Goal: Information Seeking & Learning: Learn about a topic

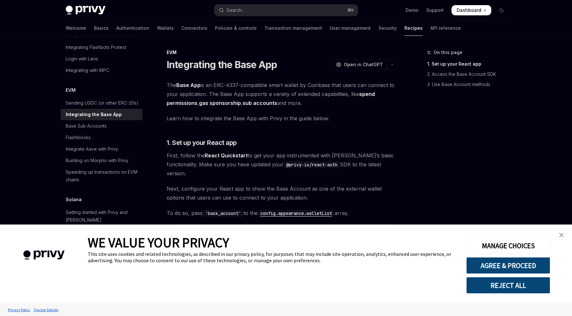
scroll to position [8, 0]
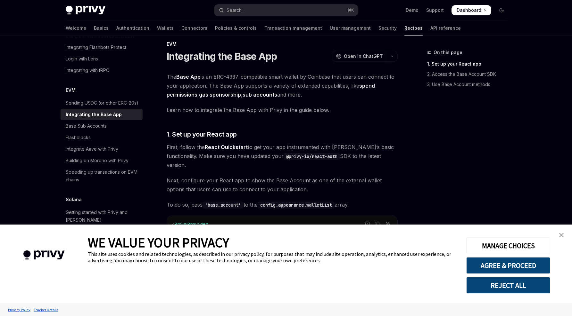
click at [566, 232] on link "close banner" at bounding box center [561, 235] width 13 height 13
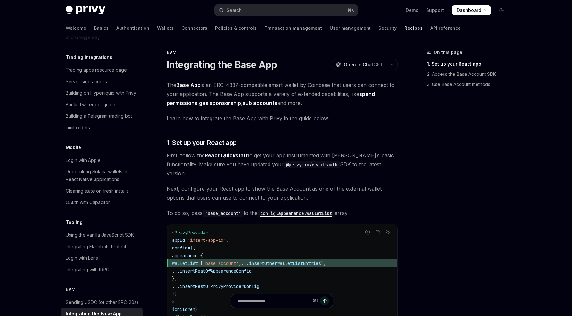
scroll to position [660, 0]
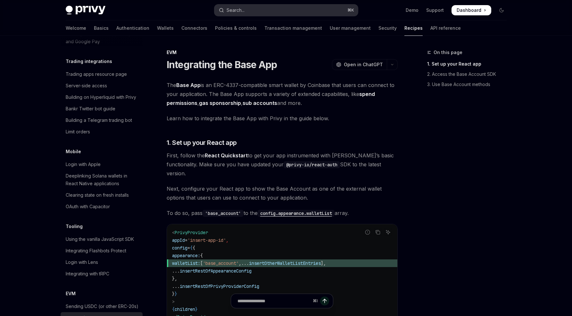
click at [269, 10] on button "Search... ⌘ K" at bounding box center [285, 10] width 143 height 12
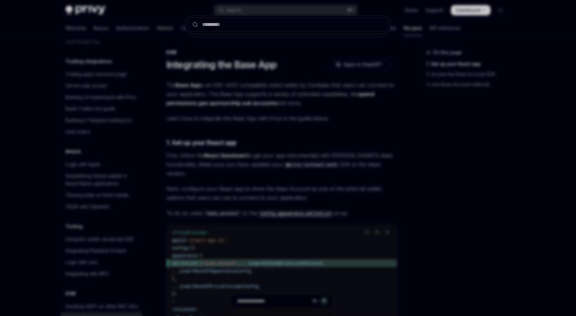
drag, startPoint x: 331, startPoint y: 152, endPoint x: 258, endPoint y: 111, distance: 83.5
click at [330, 152] on div at bounding box center [288, 158] width 576 height 316
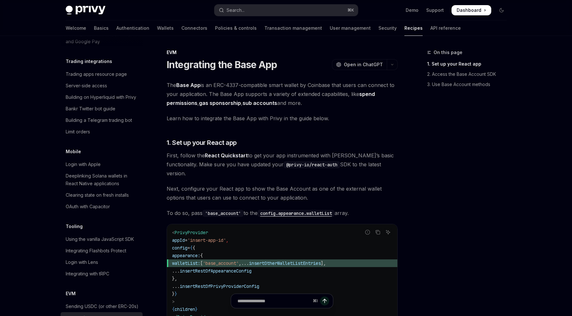
scroll to position [461, 0]
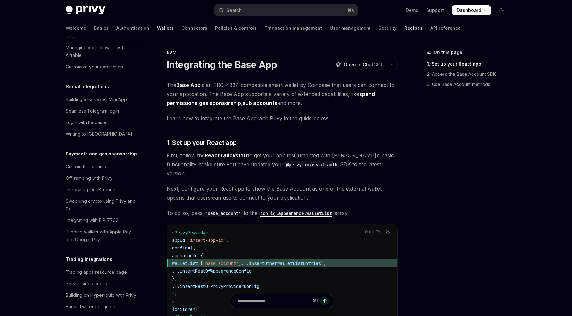
click at [157, 30] on link "Wallets" at bounding box center [165, 27] width 17 height 15
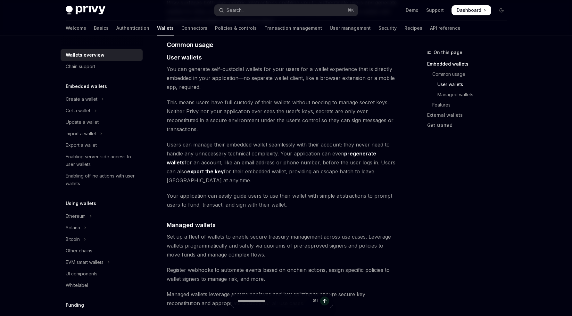
scroll to position [682, 0]
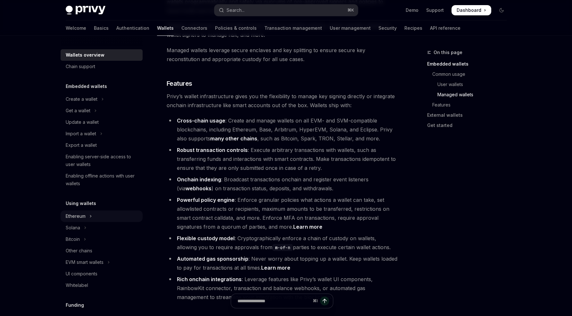
click at [78, 216] on div "Ethereum" at bounding box center [76, 217] width 20 height 8
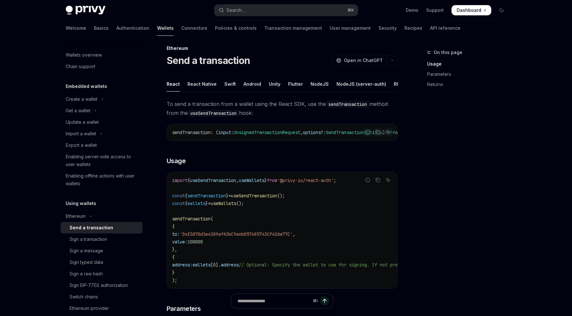
scroll to position [77, 0]
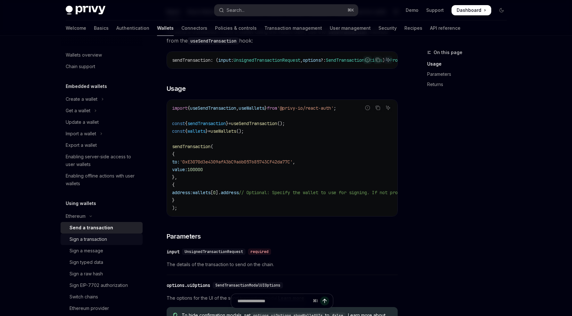
click at [83, 242] on div "Sign a transaction" at bounding box center [87, 240] width 37 height 8
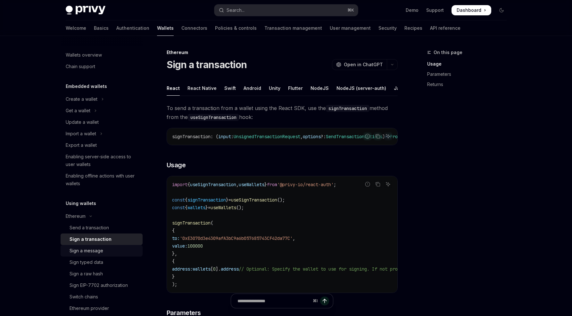
click at [91, 250] on div "Sign a message" at bounding box center [86, 251] width 34 height 8
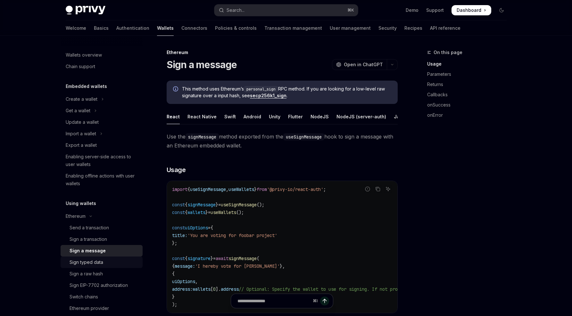
click at [91, 263] on div "Sign typed data" at bounding box center [86, 263] width 34 height 8
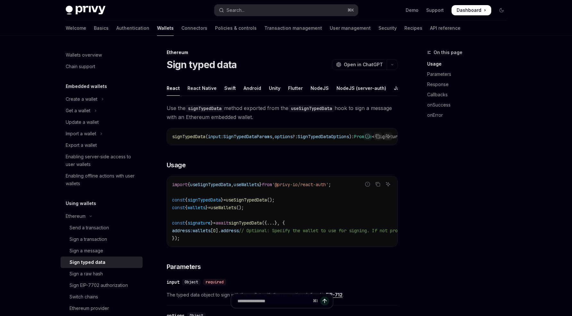
scroll to position [64, 0]
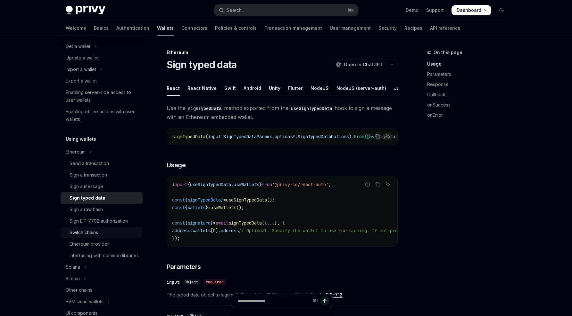
click at [103, 231] on div "Switch chains" at bounding box center [103, 233] width 69 height 8
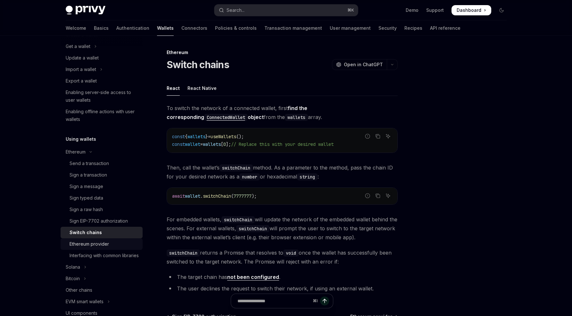
click at [98, 242] on div "Ethereum provider" at bounding box center [88, 244] width 39 height 8
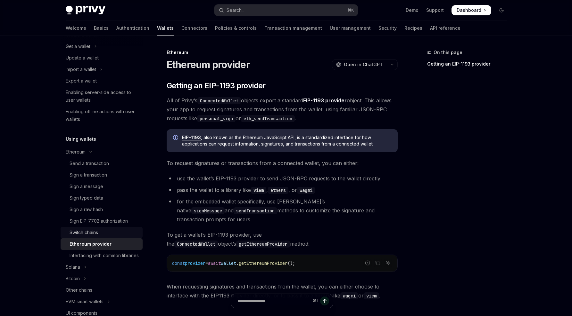
click at [100, 232] on div "Switch chains" at bounding box center [103, 233] width 69 height 8
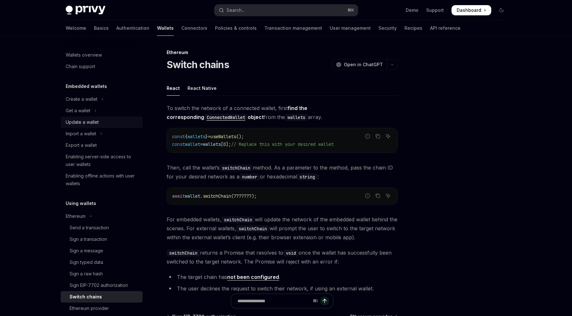
click at [97, 118] on link "Update a wallet" at bounding box center [102, 123] width 82 height 12
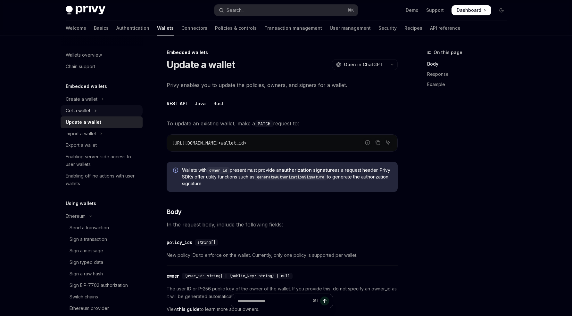
click at [93, 108] on button "Get a wallet" at bounding box center [102, 111] width 82 height 12
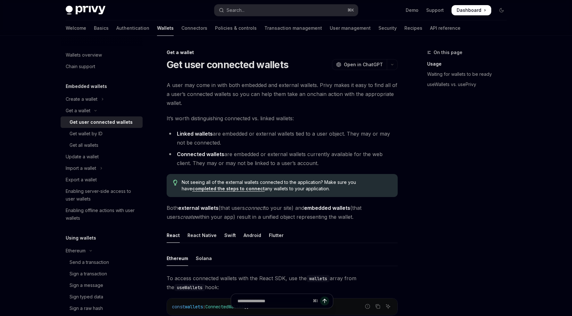
scroll to position [37, 0]
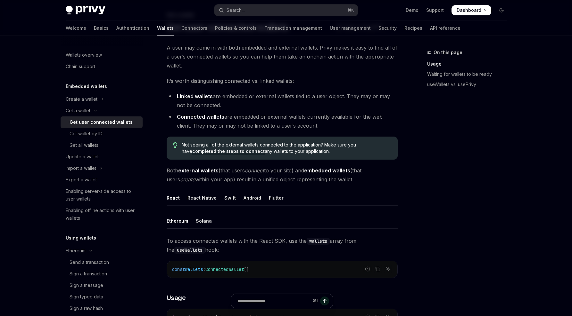
click at [207, 202] on div "React Native" at bounding box center [201, 198] width 29 height 15
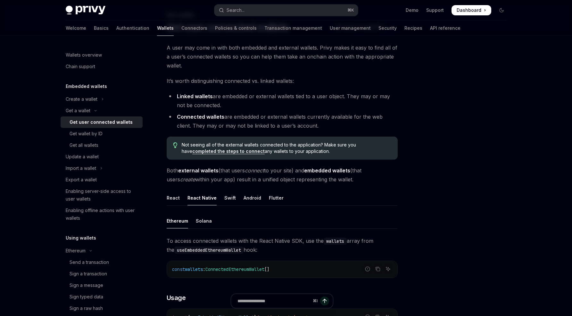
click at [182, 196] on ul "React React Native Swift Android Flutter" at bounding box center [282, 198] width 231 height 15
click at [178, 200] on div "React" at bounding box center [173, 198] width 13 height 15
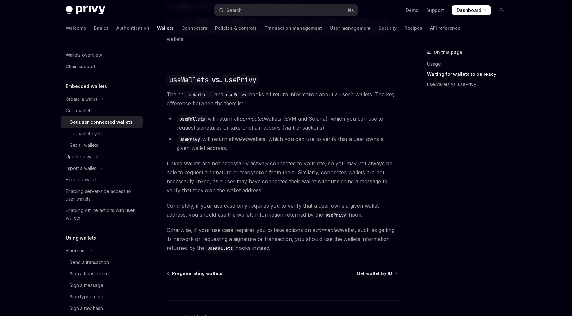
scroll to position [131, 0]
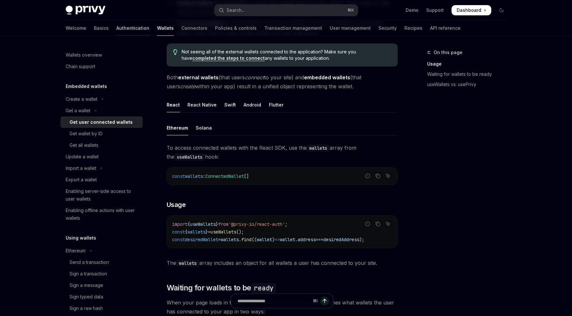
click at [116, 32] on link "Authentication" at bounding box center [132, 27] width 33 height 15
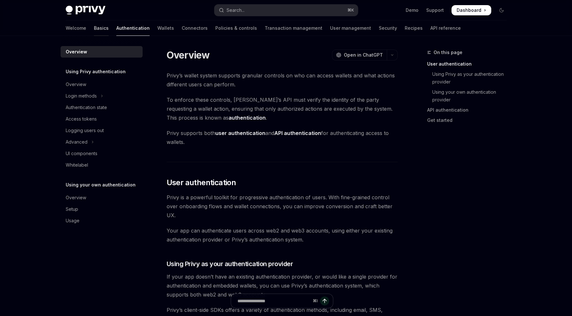
click at [94, 31] on link "Basics" at bounding box center [101, 27] width 15 height 15
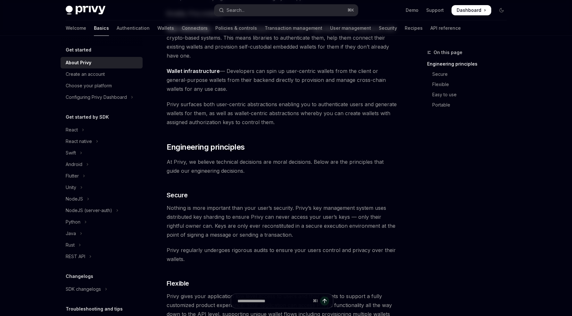
scroll to position [244, 0]
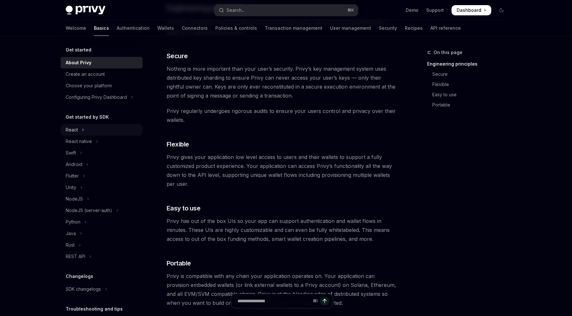
click at [80, 130] on button "React" at bounding box center [102, 130] width 82 height 12
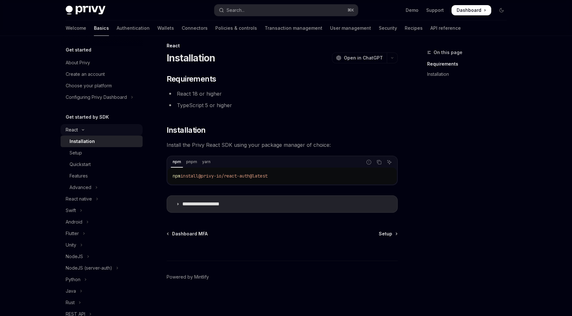
scroll to position [7, 0]
click at [91, 150] on div "Setup" at bounding box center [103, 153] width 69 height 8
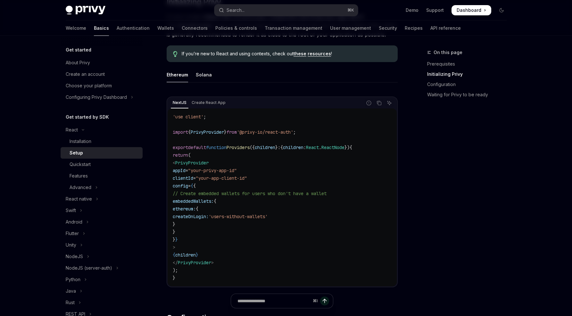
scroll to position [170, 0]
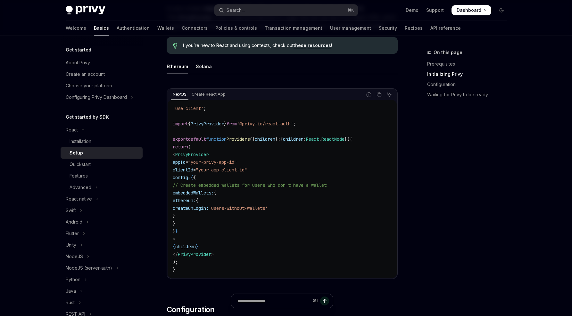
click at [193, 171] on span "clientId" at bounding box center [183, 170] width 20 height 6
copy span "clientId"
click at [213, 171] on span ""your-app-client-id"" at bounding box center [221, 170] width 51 height 6
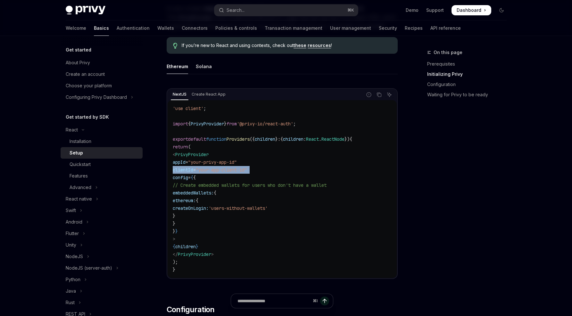
click at [213, 171] on span ""your-app-client-id"" at bounding box center [221, 170] width 51 height 6
click at [339, 176] on code "'use client' ; import { PrivyProvider } from '@privy-io/react-auth' ; export de…" at bounding box center [282, 189] width 219 height 169
click at [248, 174] on code "'use client' ; import { PrivyProvider } from '@privy-io/react-auth' ; export de…" at bounding box center [282, 189] width 219 height 169
click at [247, 172] on span ""your-app-client-id"" at bounding box center [221, 170] width 51 height 6
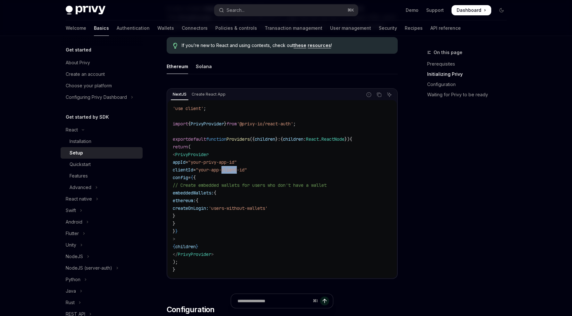
click at [247, 172] on span ""your-app-client-id"" at bounding box center [221, 170] width 51 height 6
click at [257, 166] on code "'use client' ; import { PrivyProvider } from '@privy-io/react-auth' ; export de…" at bounding box center [282, 189] width 219 height 169
drag, startPoint x: 249, startPoint y: 182, endPoint x: 466, endPoint y: 9, distance: 277.1
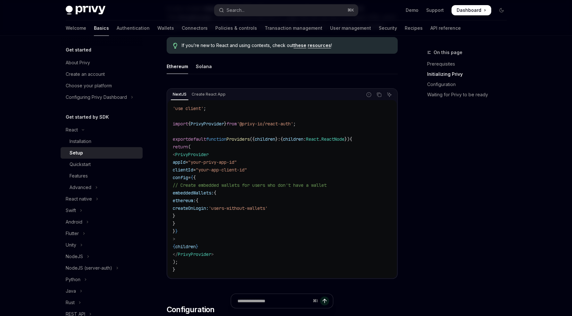
click at [249, 182] on code "'use client' ; import { PrivyProvider } from '@privy-io/react-auth' ; export de…" at bounding box center [282, 189] width 219 height 169
click at [469, 11] on span "Dashboard" at bounding box center [468, 10] width 25 height 6
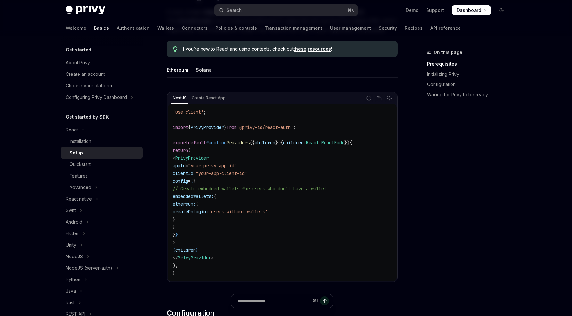
scroll to position [0, 0]
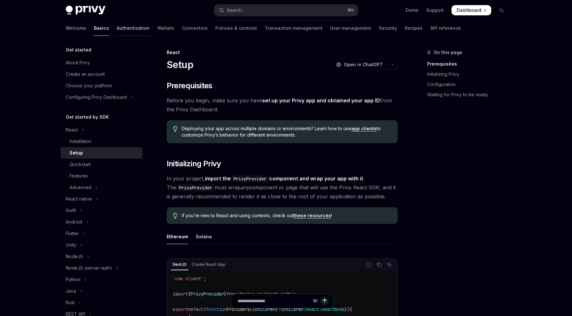
click at [117, 26] on link "Authentication" at bounding box center [133, 27] width 33 height 15
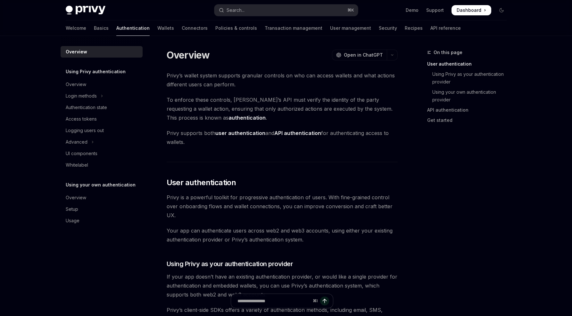
click at [126, 27] on div "Welcome Basics Authentication Wallets Connectors Policies & controls Transactio…" at bounding box center [263, 27] width 395 height 15
click at [459, 10] on span "Dashboard" at bounding box center [468, 10] width 25 height 6
click at [81, 25] on div "Welcome Basics Authentication Wallets Connectors Policies & controls Transactio…" at bounding box center [263, 27] width 395 height 15
click at [94, 28] on link "Basics" at bounding box center [101, 27] width 15 height 15
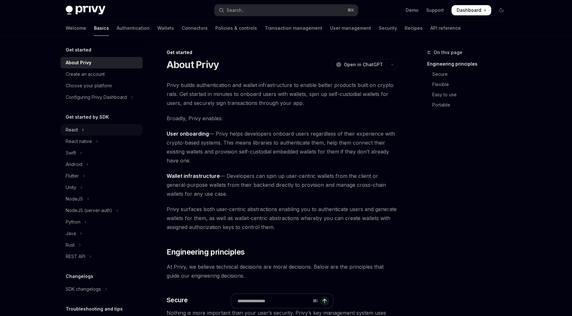
click at [83, 126] on button "React" at bounding box center [102, 130] width 82 height 12
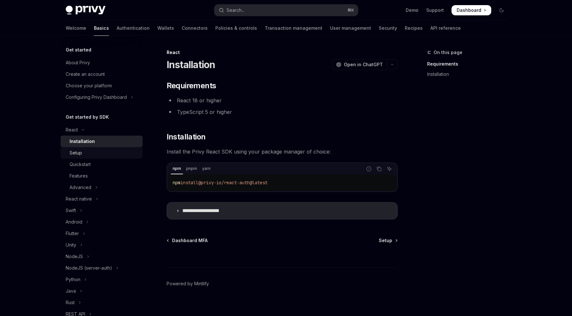
click at [78, 157] on link "Setup" at bounding box center [102, 153] width 82 height 12
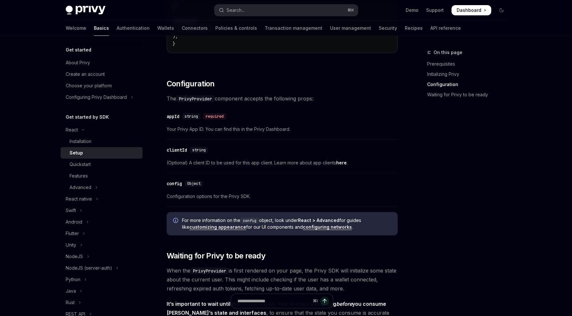
scroll to position [443, 0]
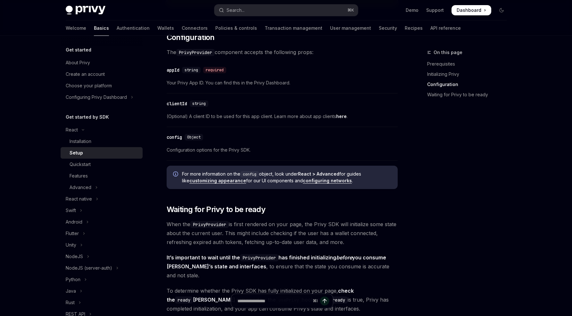
click at [239, 117] on span "(Optional) A client ID to be used for this app client. Learn more about app cli…" at bounding box center [282, 117] width 231 height 8
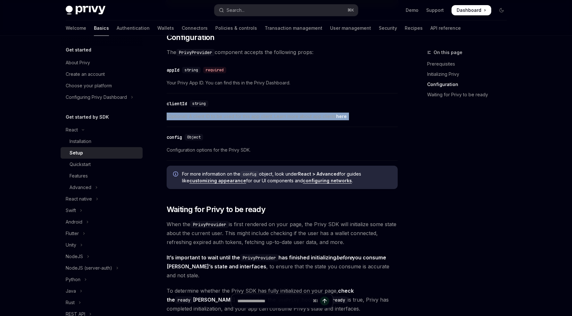
click at [239, 117] on span "(Optional) A client ID to be used for this app client. Learn more about app cli…" at bounding box center [282, 117] width 231 height 8
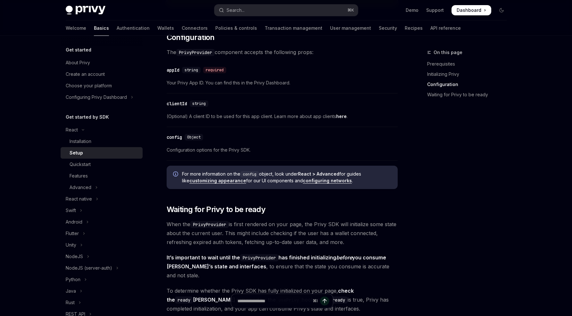
click at [344, 88] on div "​ appId string required Your Privy App ID. You can find this in the Privy Dashb…" at bounding box center [282, 78] width 231 height 30
click at [343, 116] on link "here" at bounding box center [341, 117] width 11 height 6
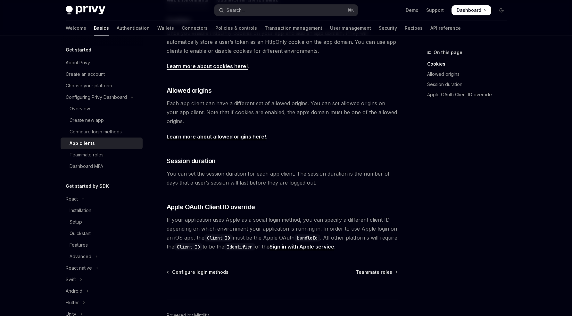
scroll to position [212, 0]
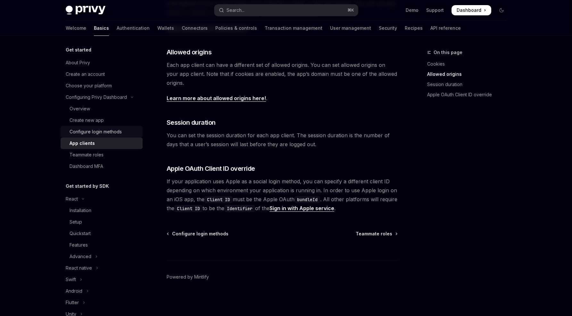
click at [99, 126] on link "Configure login methods" at bounding box center [102, 132] width 82 height 12
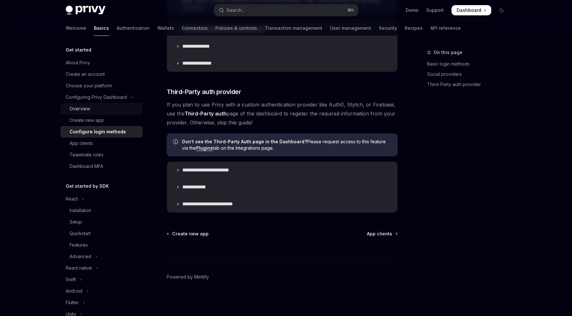
scroll to position [111, 0]
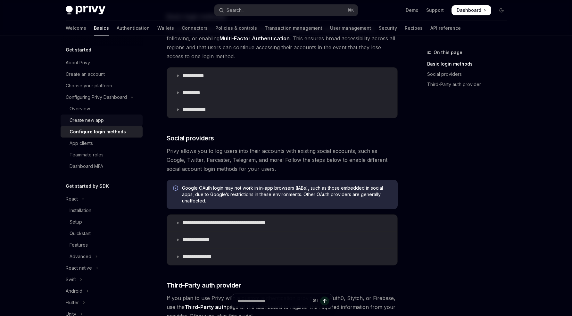
click at [67, 119] on link "Create new app" at bounding box center [102, 121] width 82 height 12
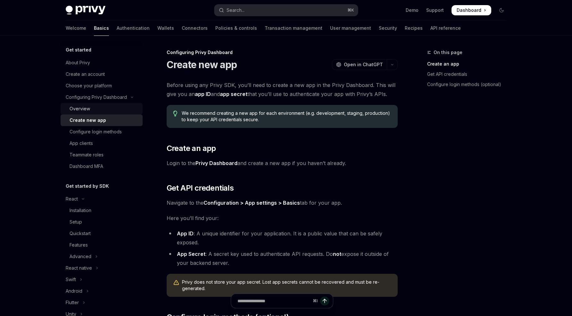
click at [78, 111] on div "Overview" at bounding box center [79, 109] width 20 height 8
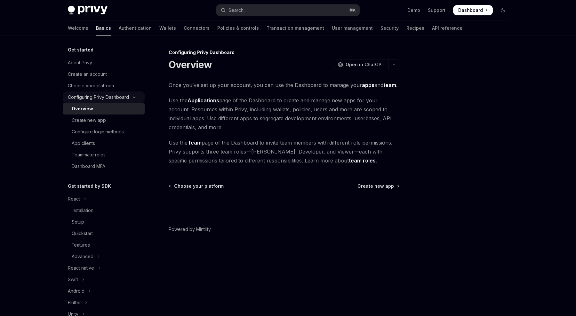
click at [85, 100] on div "Configuring Privy Dashboard" at bounding box center [98, 98] width 61 height 8
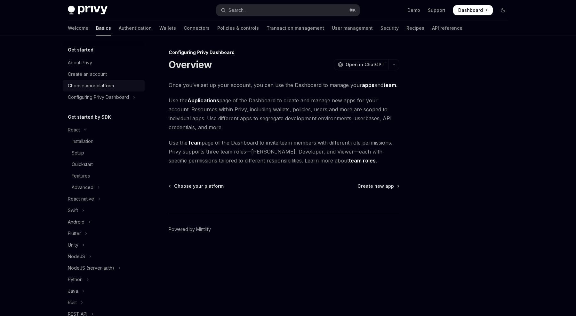
click at [89, 86] on div "Choose your platform" at bounding box center [91, 86] width 46 height 8
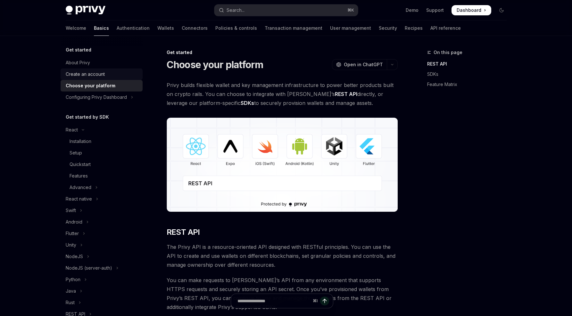
click at [89, 77] on div "Create an account" at bounding box center [85, 74] width 39 height 8
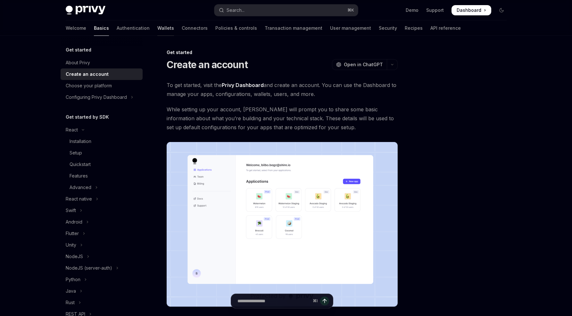
click at [157, 24] on link "Wallets" at bounding box center [165, 27] width 17 height 15
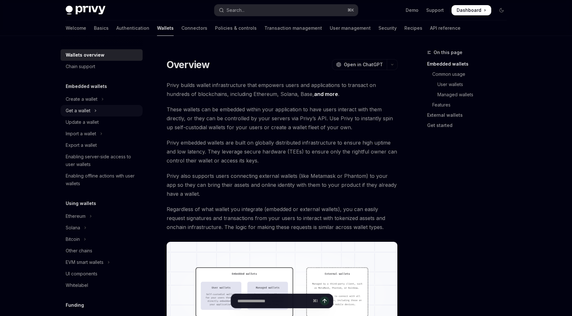
click at [96, 110] on icon "Toggle Get a wallet section" at bounding box center [95, 111] width 3 height 8
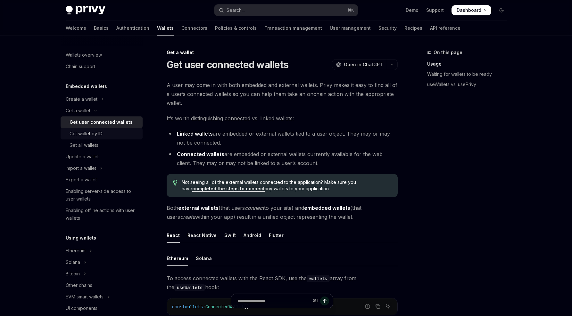
click at [118, 133] on div "Get wallet by ID" at bounding box center [103, 134] width 69 height 8
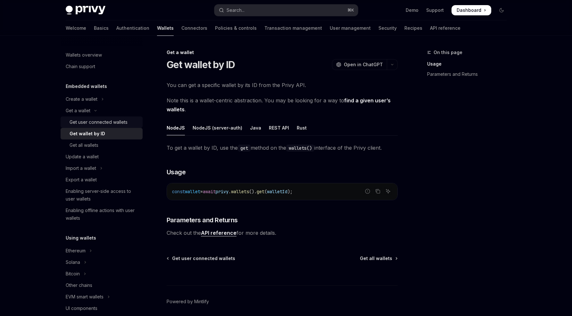
click at [113, 126] on link "Get user connected wallets" at bounding box center [102, 123] width 82 height 12
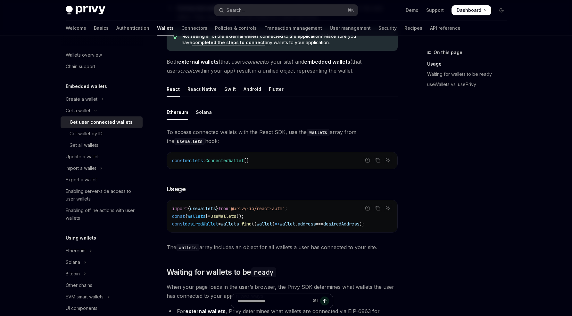
scroll to position [362, 0]
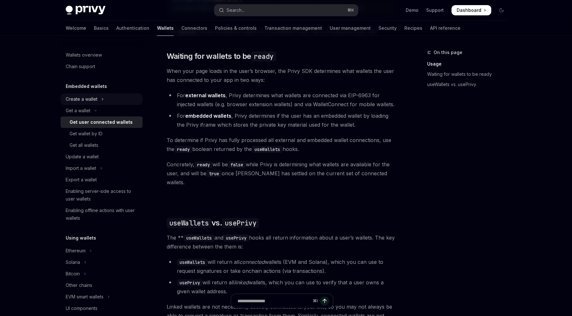
click at [106, 99] on button "Create a wallet" at bounding box center [102, 100] width 82 height 12
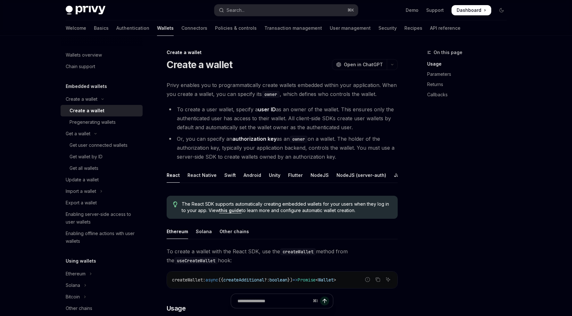
scroll to position [245, 0]
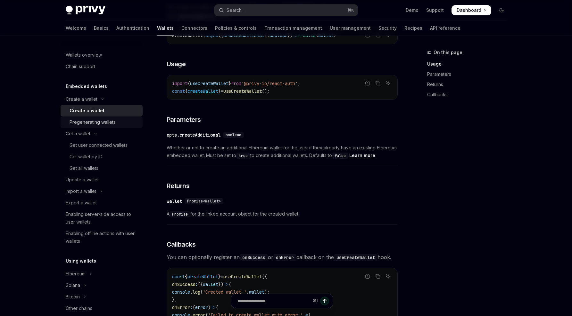
click at [100, 123] on div "Pregenerating wallets" at bounding box center [92, 122] width 46 height 8
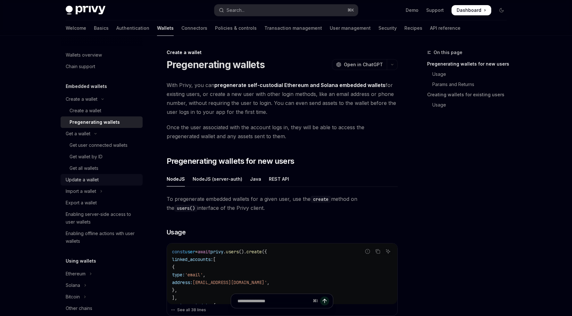
click at [95, 181] on div "Update a wallet" at bounding box center [82, 180] width 33 height 8
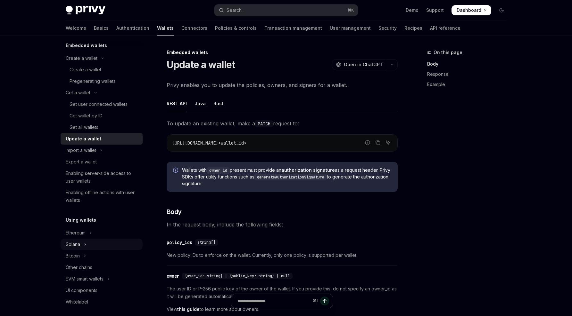
scroll to position [45, 0]
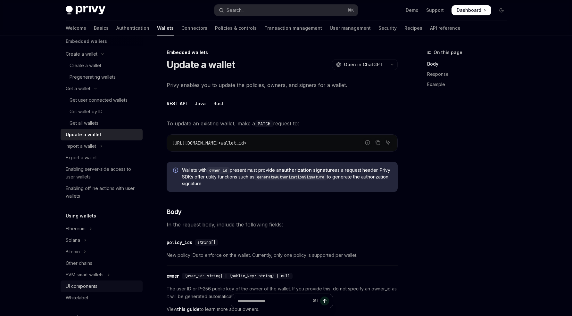
click at [98, 288] on div "UI components" at bounding box center [102, 287] width 73 height 8
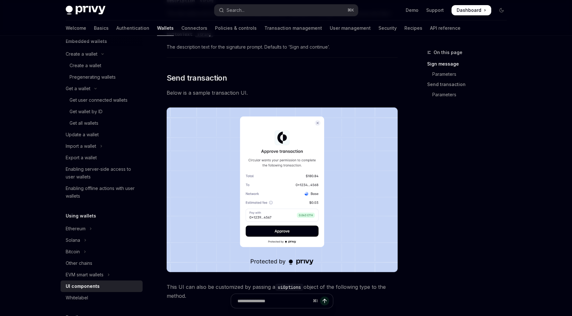
scroll to position [582, 0]
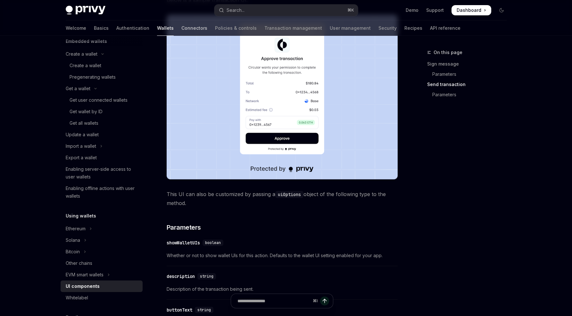
click at [181, 27] on link "Connectors" at bounding box center [194, 27] width 26 height 15
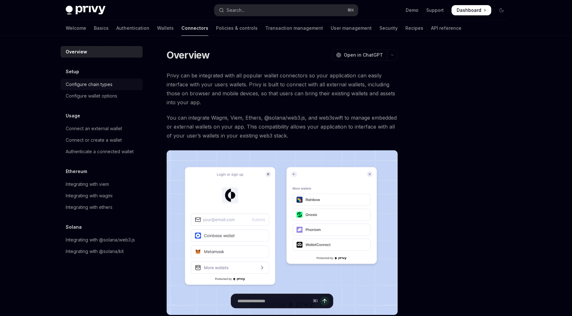
click at [99, 82] on div "Configure chain types" at bounding box center [89, 85] width 47 height 8
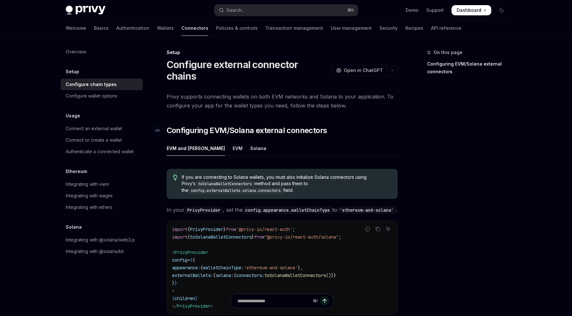
scroll to position [15, 0]
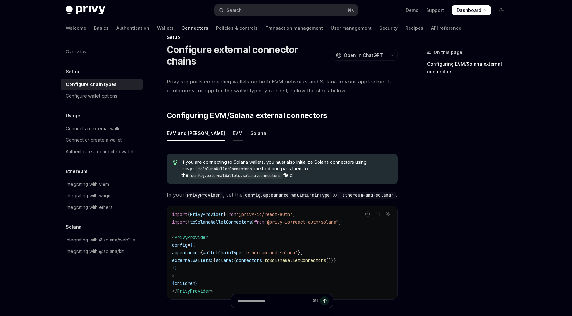
click at [232, 126] on div "EVM" at bounding box center [237, 133] width 10 height 15
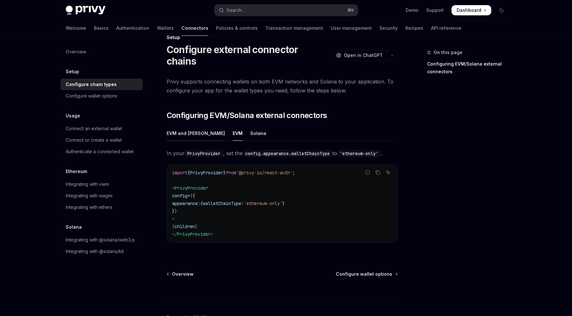
click at [184, 126] on div "EVM and Solana" at bounding box center [196, 133] width 58 height 15
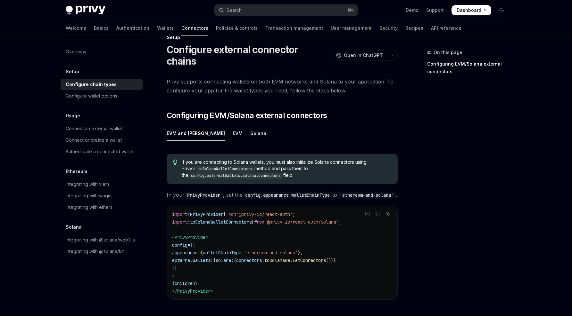
scroll to position [110, 0]
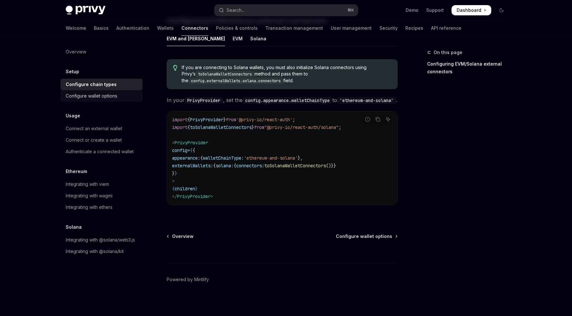
click at [100, 98] on div "Configure wallet options" at bounding box center [92, 96] width 52 height 8
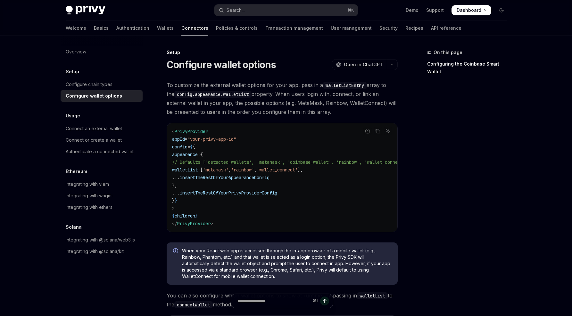
drag, startPoint x: 235, startPoint y: 166, endPoint x: 230, endPoint y: 166, distance: 4.8
click at [233, 166] on code "< PrivyProvider appId = "your-privy-app-id" config = { { appearance: { // Defau…" at bounding box center [297, 178] width 251 height 100
drag, startPoint x: 187, startPoint y: 170, endPoint x: 353, endPoint y: 167, distance: 165.9
click at [353, 167] on code "< PrivyProvider appId = "your-privy-app-id" config = { { appearance: { // Defau…" at bounding box center [297, 178] width 251 height 100
copy span "walletList: [ 'metamask' , 'rainbow' , 'wallet_connect' ],"
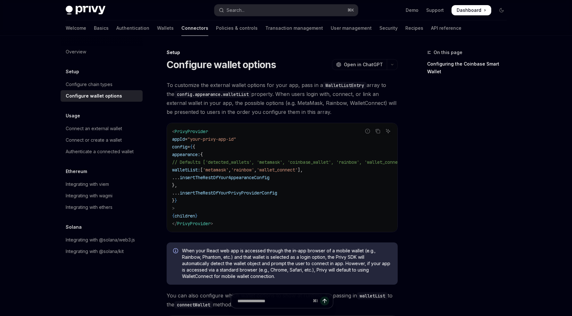
click at [285, 204] on code "< PrivyProvider appId = "your-privy-app-id" config = { { appearance: { // Defau…" at bounding box center [297, 178] width 251 height 100
click at [245, 159] on span "// Defaults ['detected_wallets', 'metamask', 'coinbase_wallet', 'rainbow', 'wal…" at bounding box center [290, 162] width 236 height 6
copy span "detected_wallets"
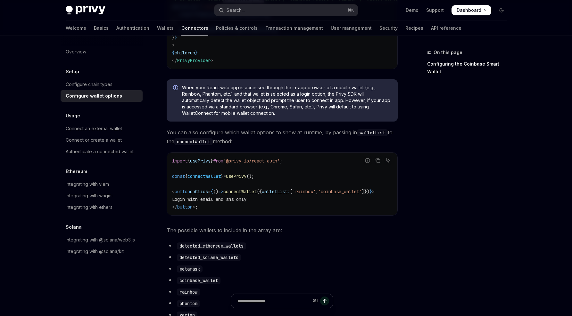
scroll to position [172, 0]
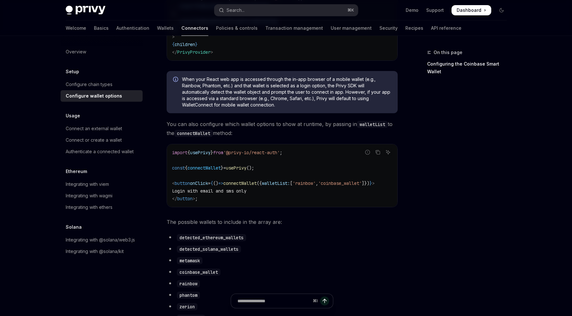
click at [222, 241] on code "detected_ethereum_wallets" at bounding box center [211, 237] width 69 height 7
copy code "detected_ethereum_wallets"
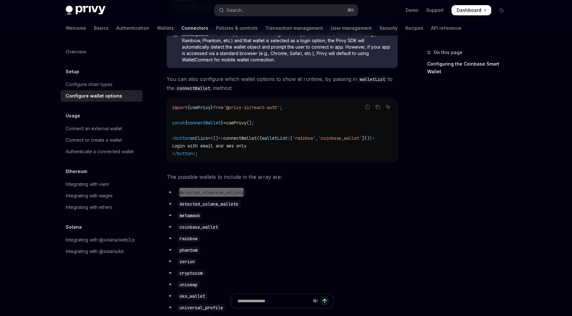
scroll to position [378, 0]
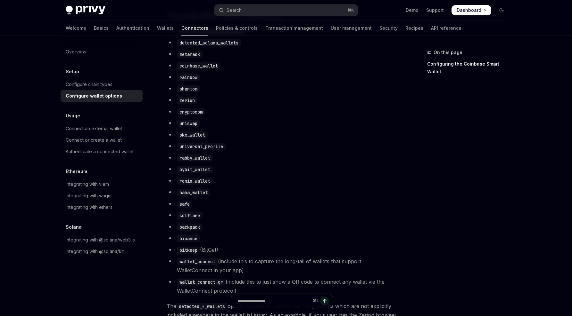
click at [193, 139] on code "okx_wallet" at bounding box center [192, 135] width 31 height 7
copy code "okx_wallet"
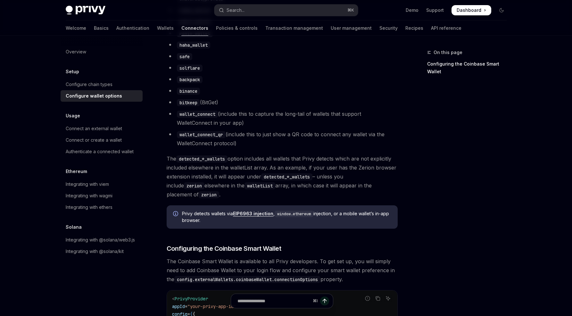
scroll to position [904, 0]
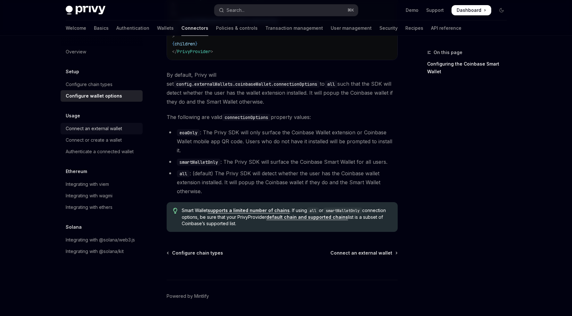
click at [112, 126] on div "Connect an external wallet" at bounding box center [94, 129] width 56 height 8
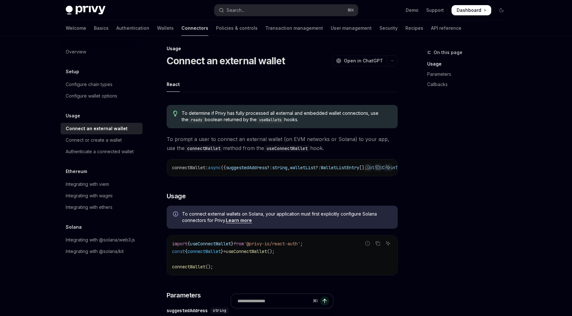
scroll to position [8, 0]
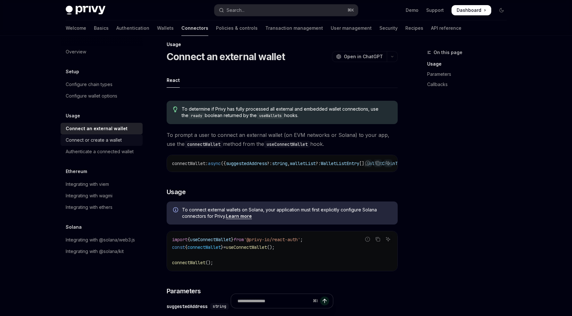
click at [97, 143] on div "Connect or create a wallet" at bounding box center [94, 140] width 56 height 8
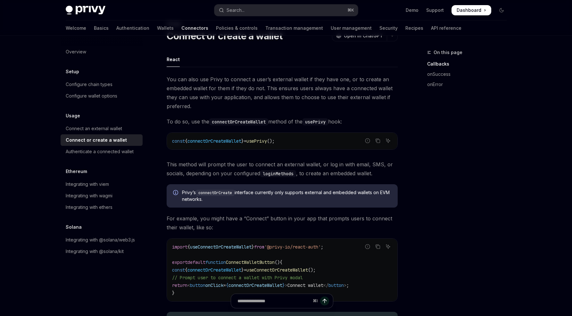
scroll to position [37, 0]
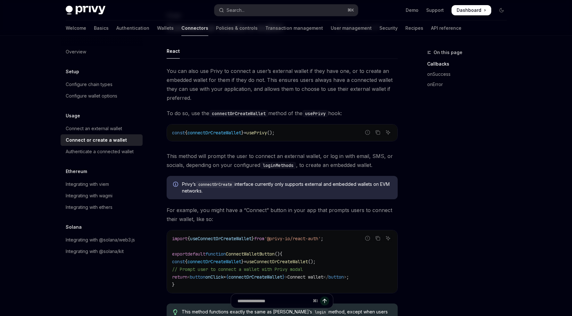
click at [97, 144] on div "Connect or create a wallet" at bounding box center [96, 140] width 61 height 8
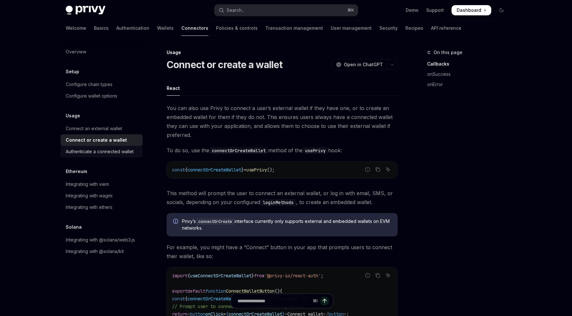
click at [96, 150] on div "Authenticate a connected wallet" at bounding box center [100, 152] width 68 height 8
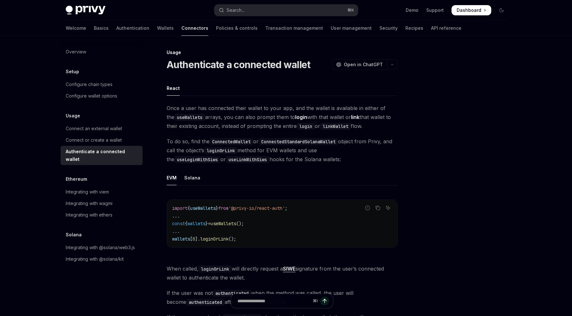
scroll to position [84, 0]
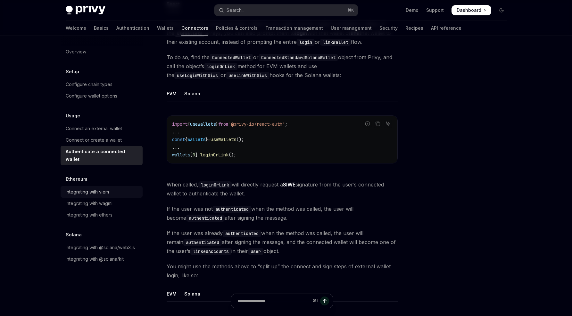
click at [84, 188] on div "Integrating with viem" at bounding box center [87, 192] width 43 height 8
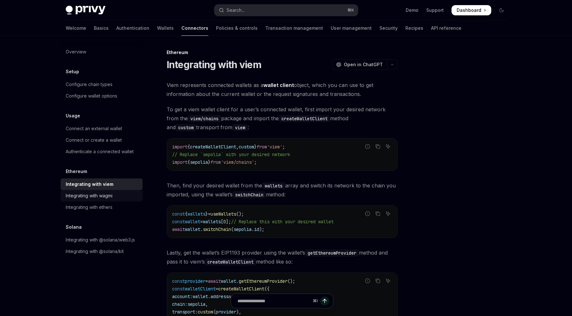
click at [97, 191] on link "Integrating with wagmi" at bounding box center [102, 196] width 82 height 12
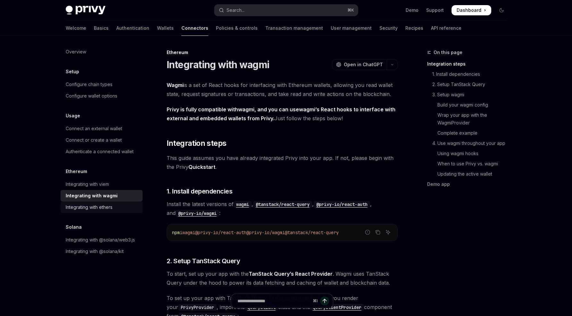
click at [99, 206] on div "Integrating with ethers" at bounding box center [89, 208] width 47 height 8
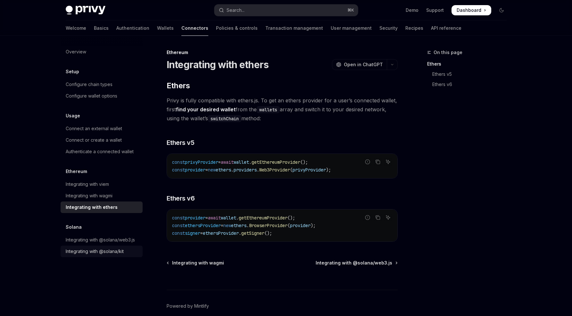
click at [121, 246] on link "Integrating with @solana/kit" at bounding box center [102, 252] width 82 height 12
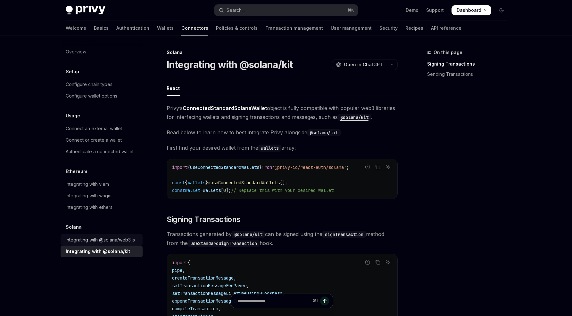
click at [123, 239] on div "Integrating with @solana/web3.js" at bounding box center [100, 240] width 69 height 8
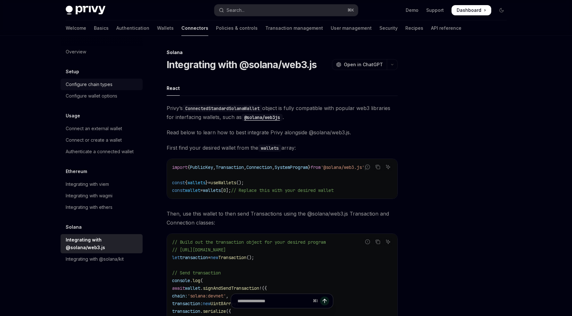
click at [98, 89] on link "Configure chain types" at bounding box center [102, 85] width 82 height 12
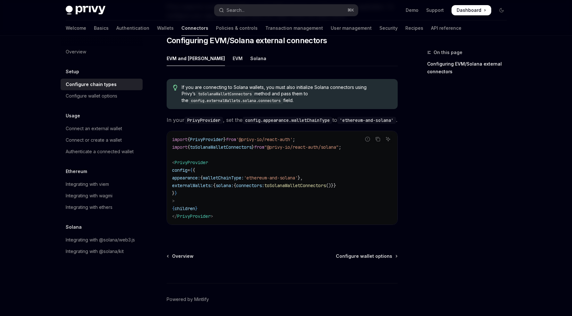
scroll to position [94, 0]
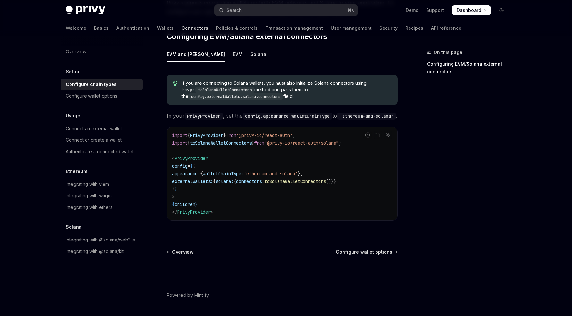
click at [264, 179] on span "connectors:" at bounding box center [250, 182] width 28 height 6
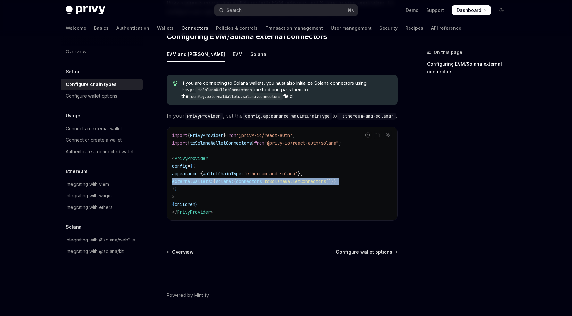
click at [264, 179] on span "connectors:" at bounding box center [250, 182] width 28 height 6
click at [213, 179] on span "externalWallets:" at bounding box center [192, 182] width 41 height 6
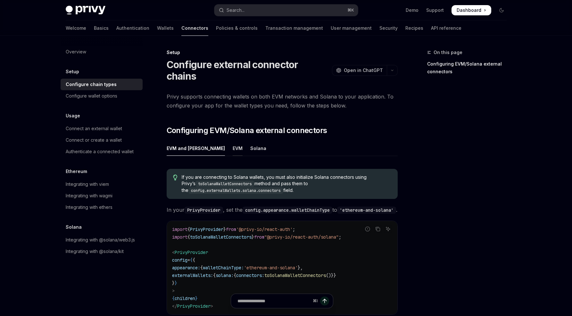
click at [232, 141] on div "EVM" at bounding box center [237, 148] width 10 height 15
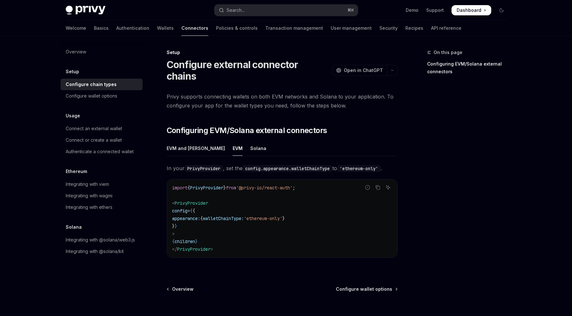
click at [240, 216] on span "walletChainType:" at bounding box center [223, 219] width 41 height 6
click at [92, 92] on link "Configure wallet options" at bounding box center [102, 96] width 82 height 12
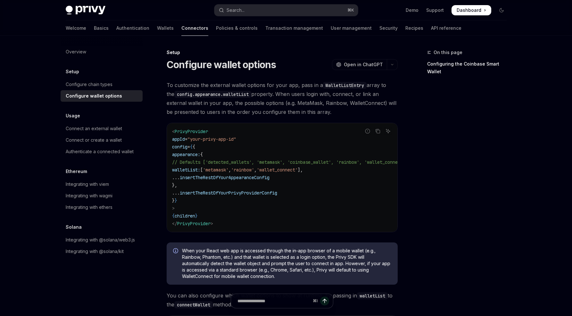
click at [406, 10] on div "Demo Support Dashboard Dashboard" at bounding box center [434, 10] width 143 height 10
click at [412, 12] on link "Demo" at bounding box center [411, 10] width 13 height 6
click at [479, 10] on span "Dashboard" at bounding box center [468, 10] width 25 height 6
type textarea "*"
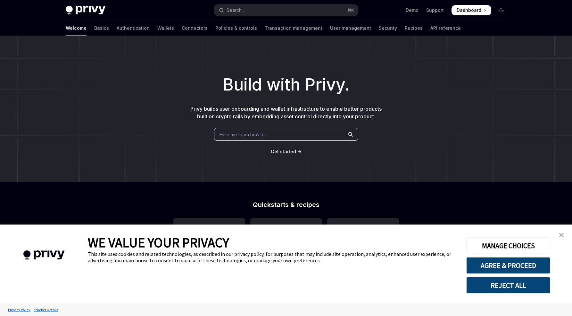
type textarea "*"
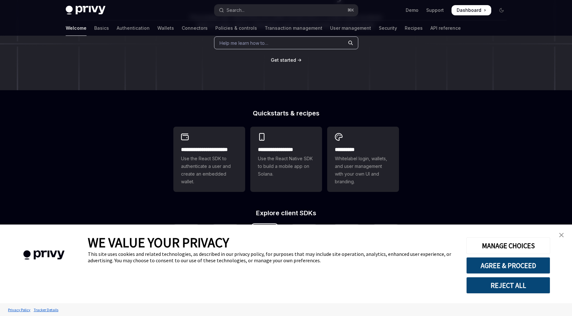
scroll to position [193, 0]
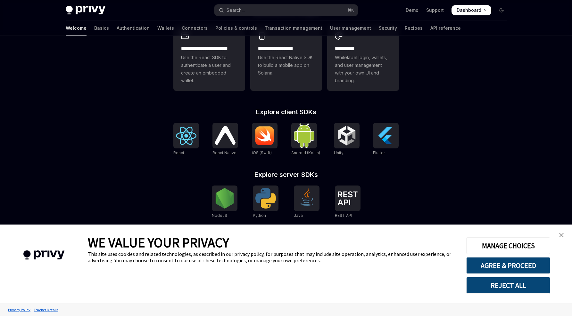
click at [509, 282] on button "REJECT ALL" at bounding box center [508, 285] width 84 height 17
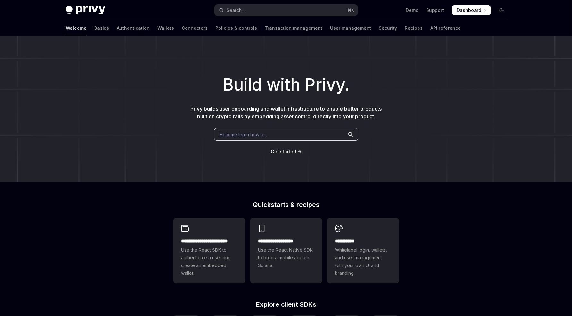
scroll to position [193, 0]
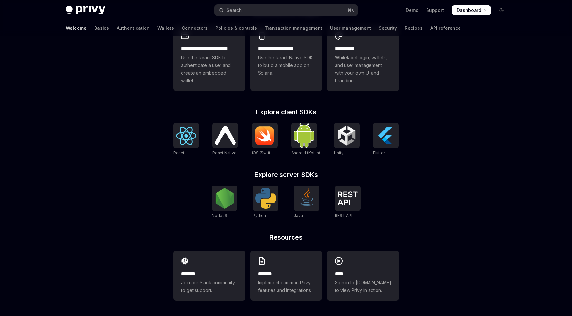
type textarea "*"
